Goal: Information Seeking & Learning: Learn about a topic

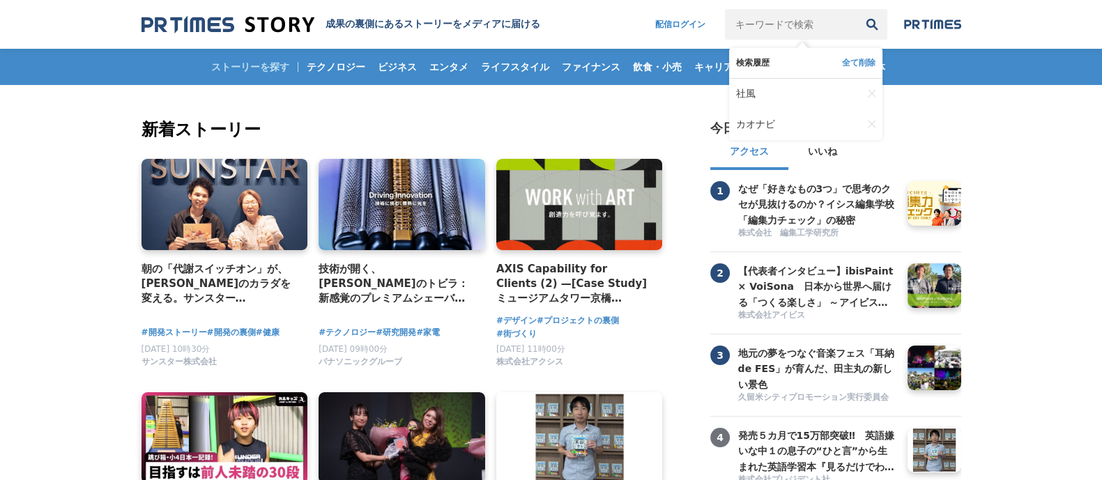
click at [753, 22] on input "キーワードで検索" at bounding box center [791, 24] width 132 height 31
type input "動画"
click at [857, 9] on button "検索" at bounding box center [872, 24] width 31 height 31
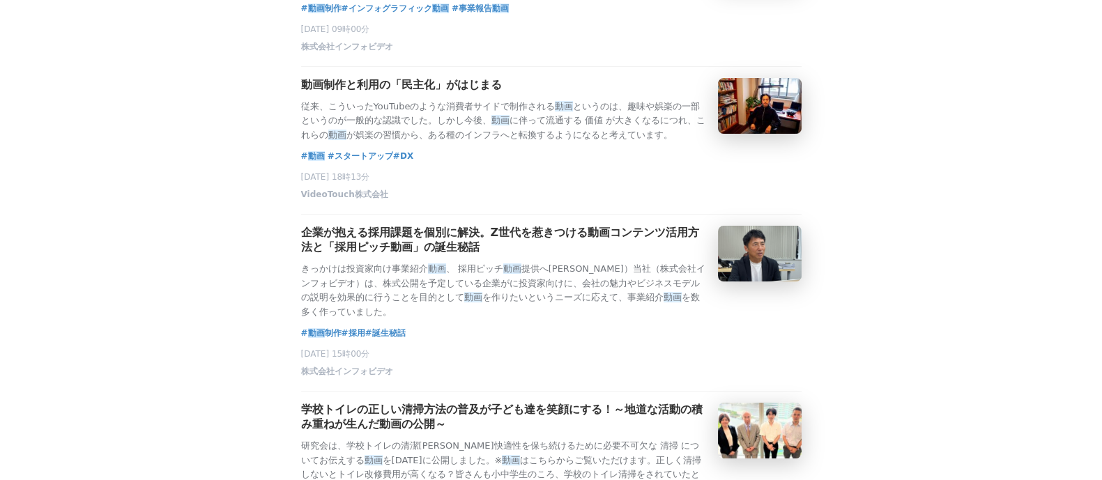
scroll to position [840, 0]
